Goal: Find specific page/section: Find specific page/section

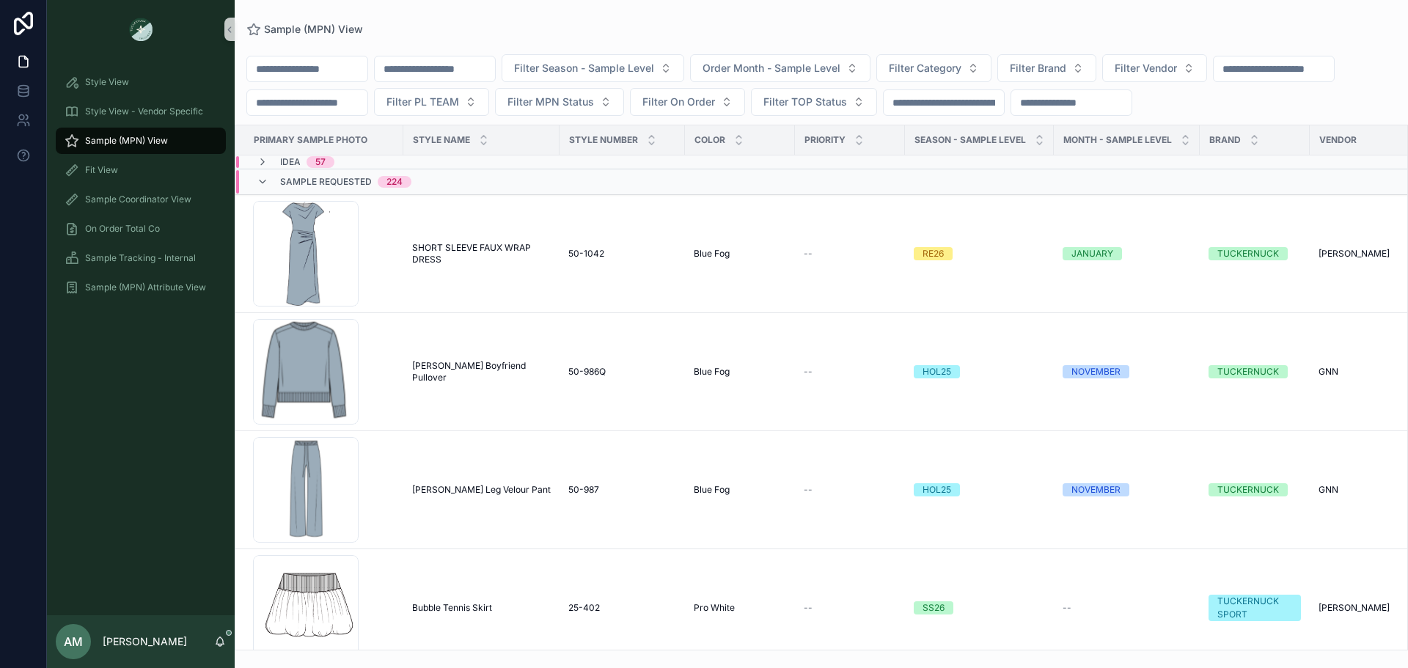
click at [336, 168] on div "Idea 57" at bounding box center [295, 162] width 113 height 12
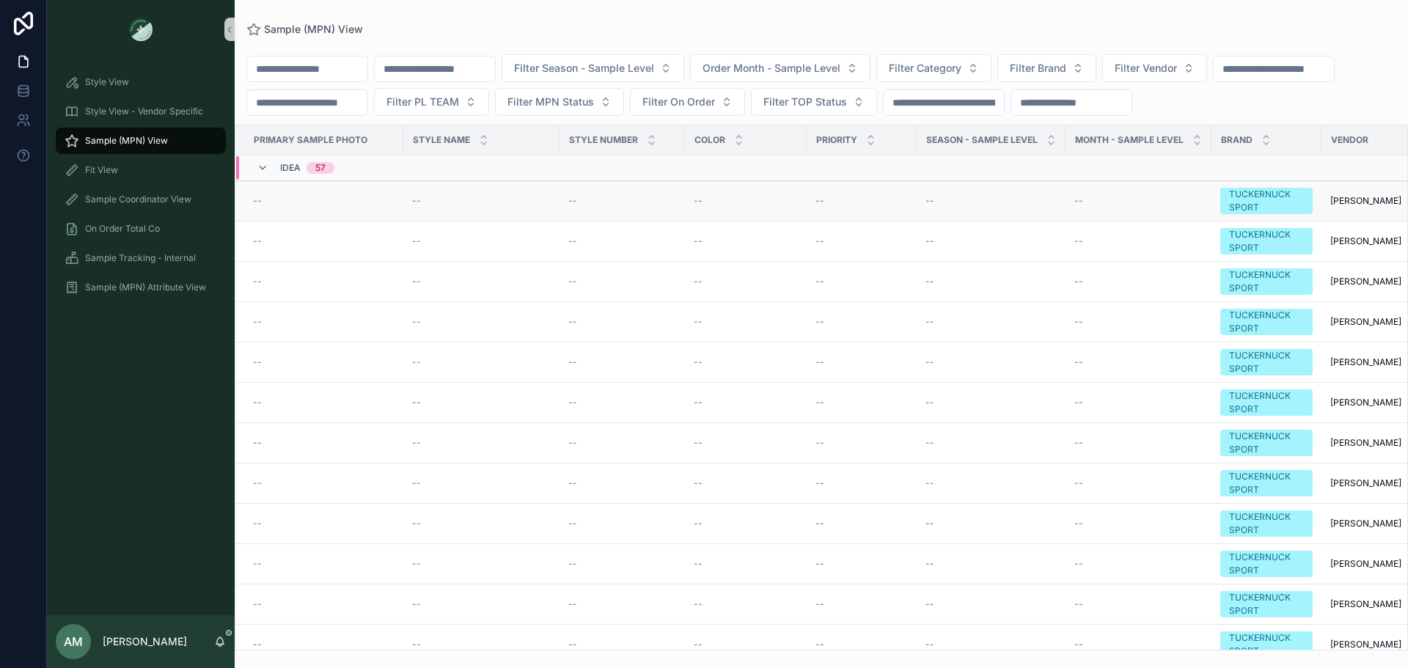
click at [505, 207] on div "--" at bounding box center [481, 201] width 139 height 12
click at [372, 247] on div "--" at bounding box center [324, 241] width 142 height 12
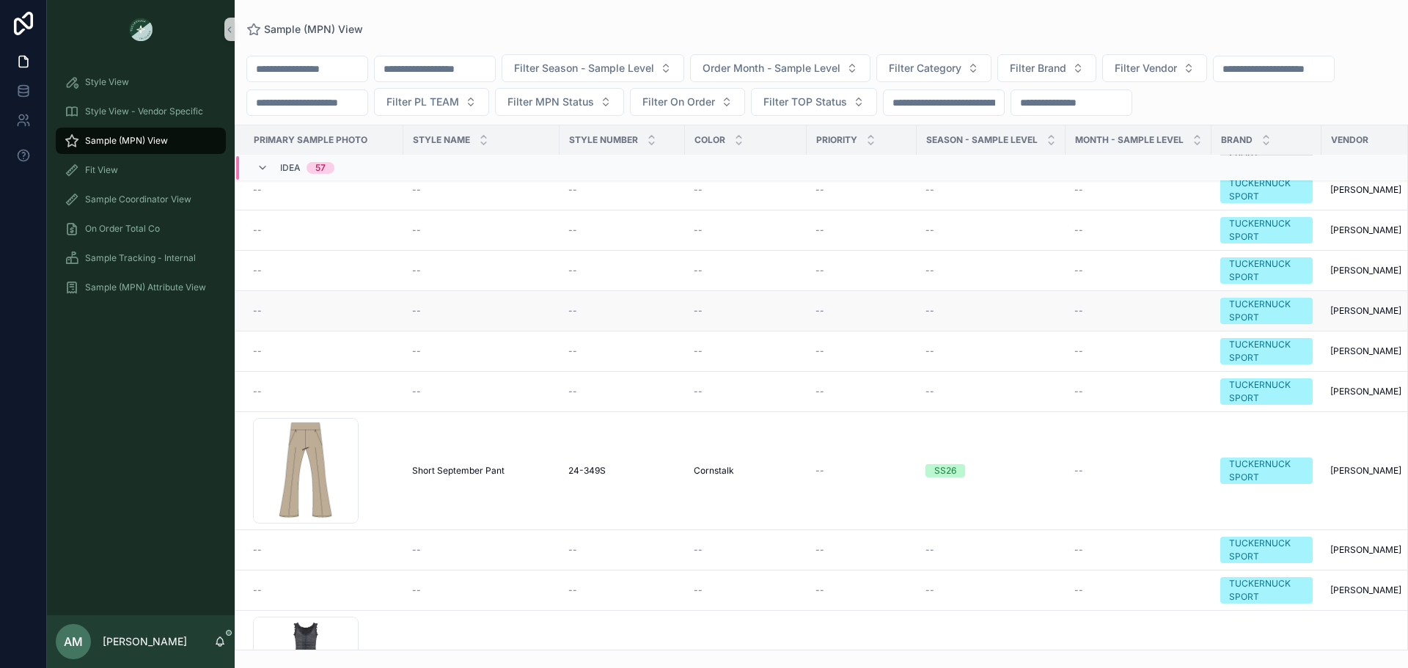
click at [371, 332] on td "--" at bounding box center [319, 311] width 168 height 40
click at [257, 317] on span "--" at bounding box center [257, 311] width 9 height 12
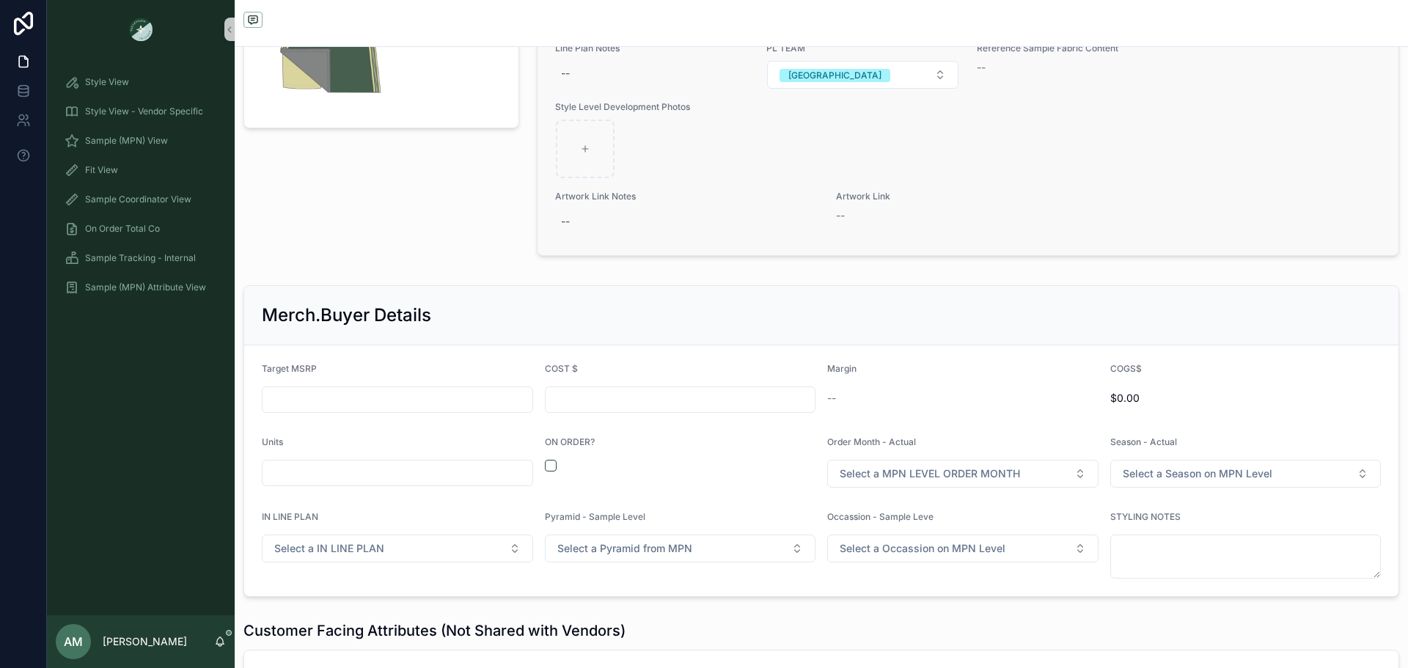
scroll to position [2054, 0]
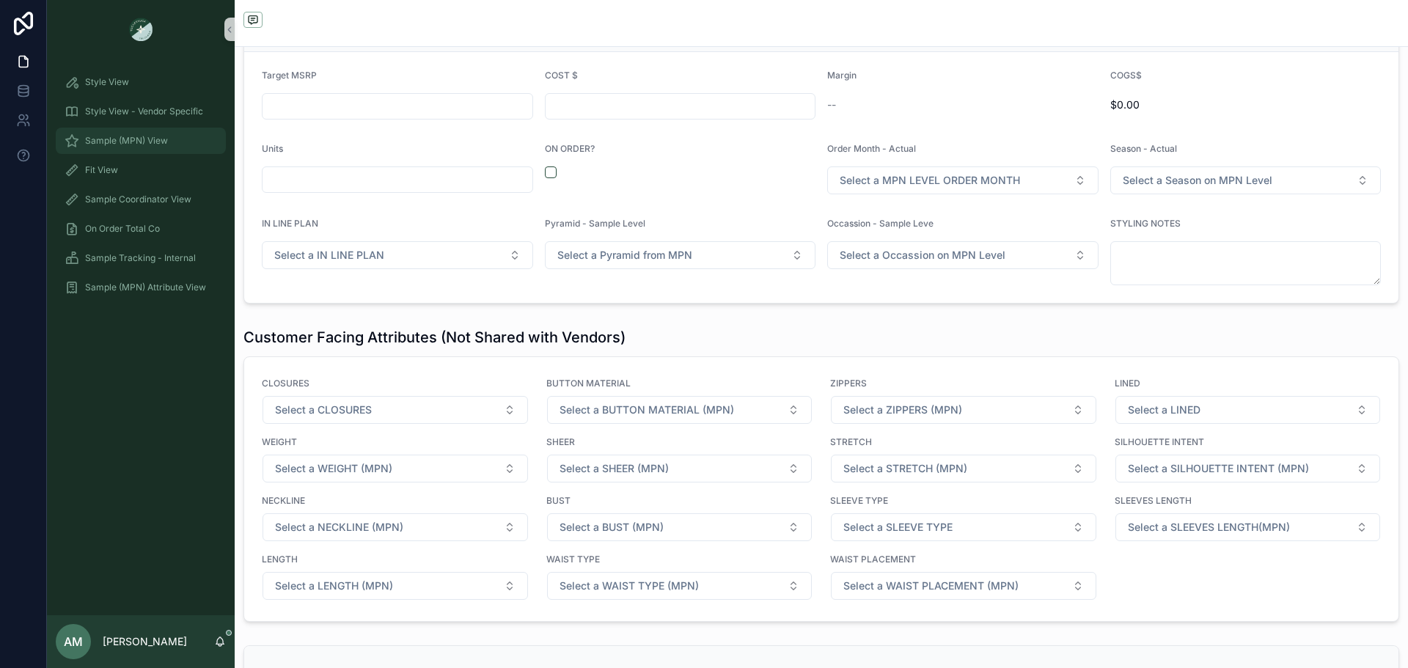
click at [161, 143] on span "Sample (MPN) View" at bounding box center [126, 141] width 83 height 12
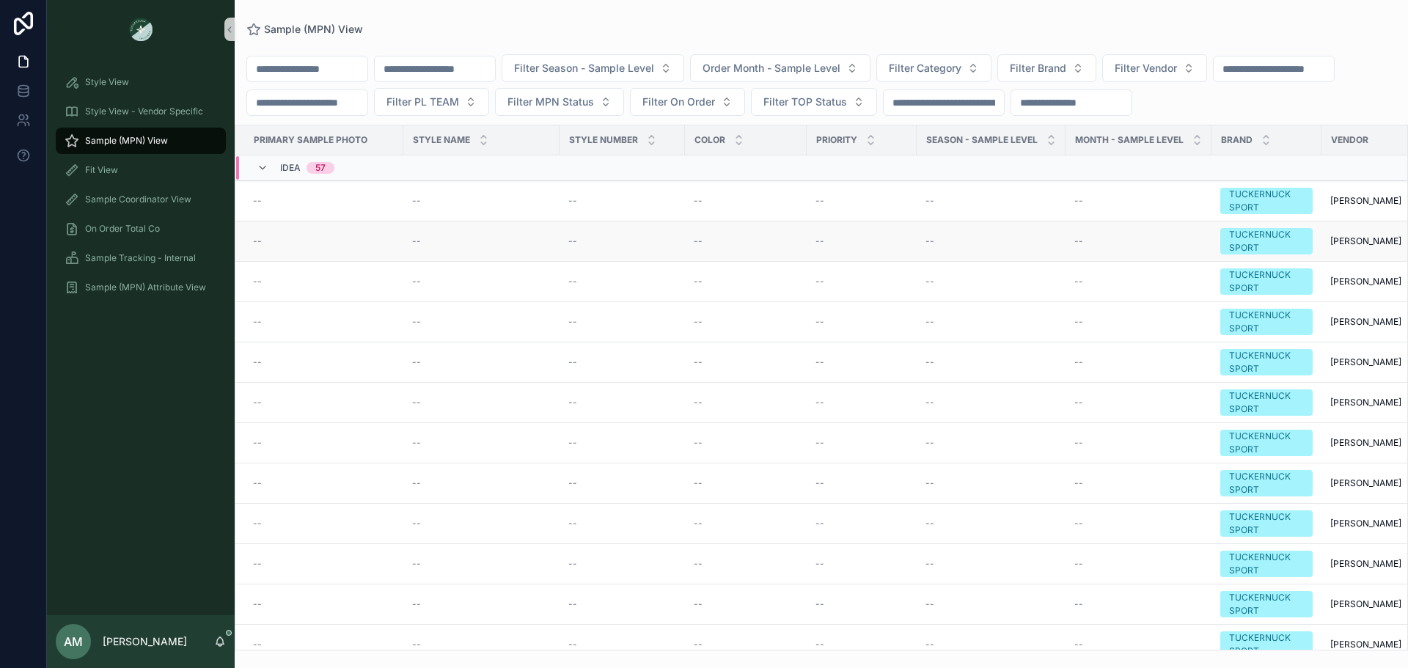
click at [340, 262] on td "--" at bounding box center [319, 242] width 168 height 40
click at [329, 207] on div "--" at bounding box center [324, 201] width 142 height 12
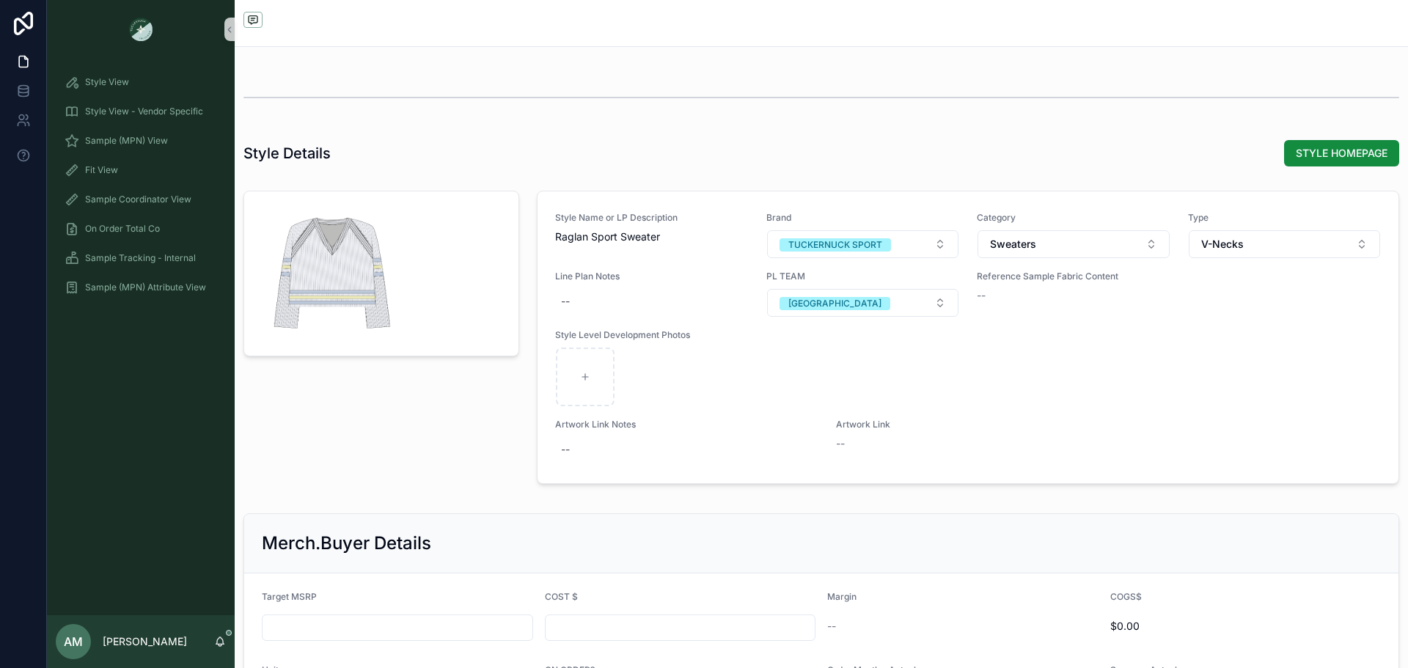
scroll to position [1540, 0]
